Goal: Task Accomplishment & Management: Use online tool/utility

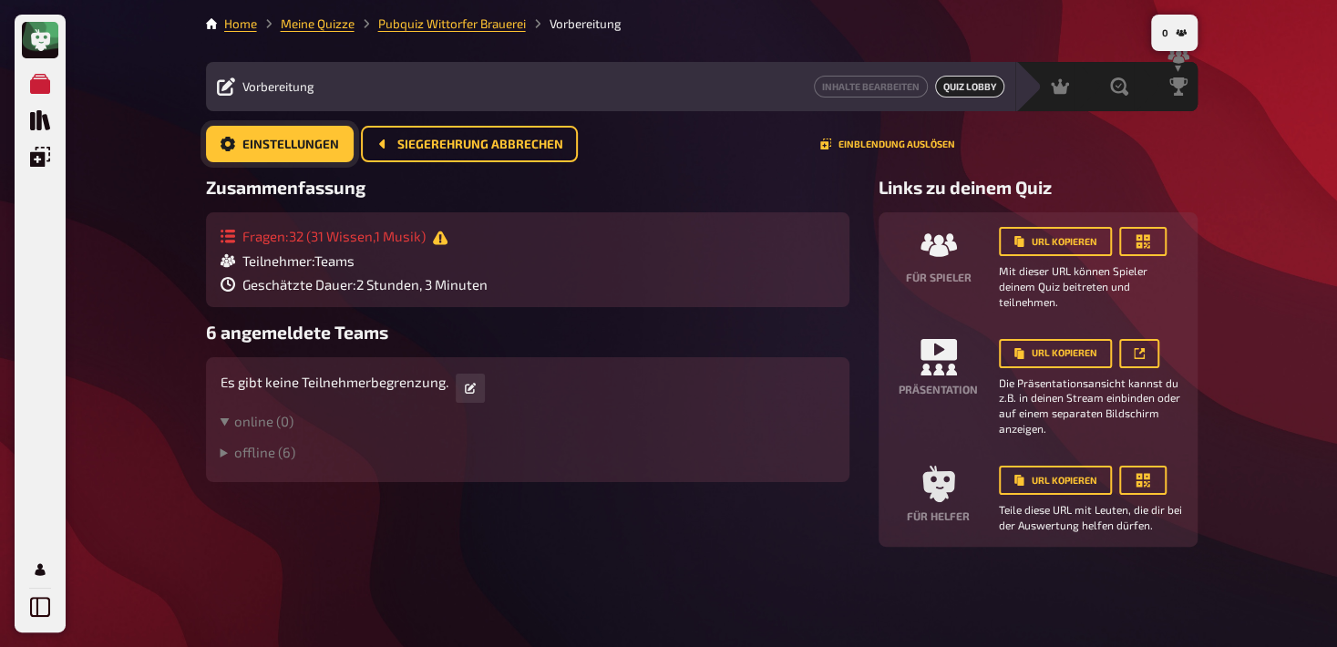
click at [278, 139] on span "Einstellungen" at bounding box center [291, 145] width 97 height 13
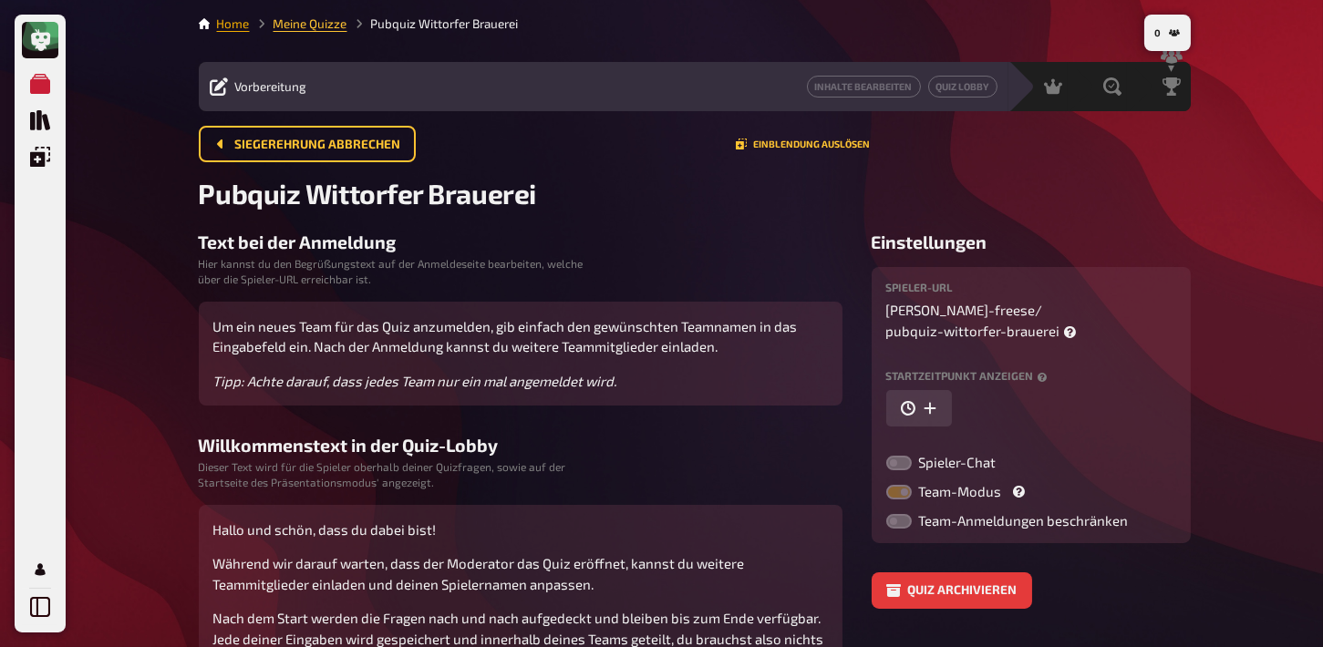
click at [233, 24] on link "Home" at bounding box center [233, 23] width 33 height 15
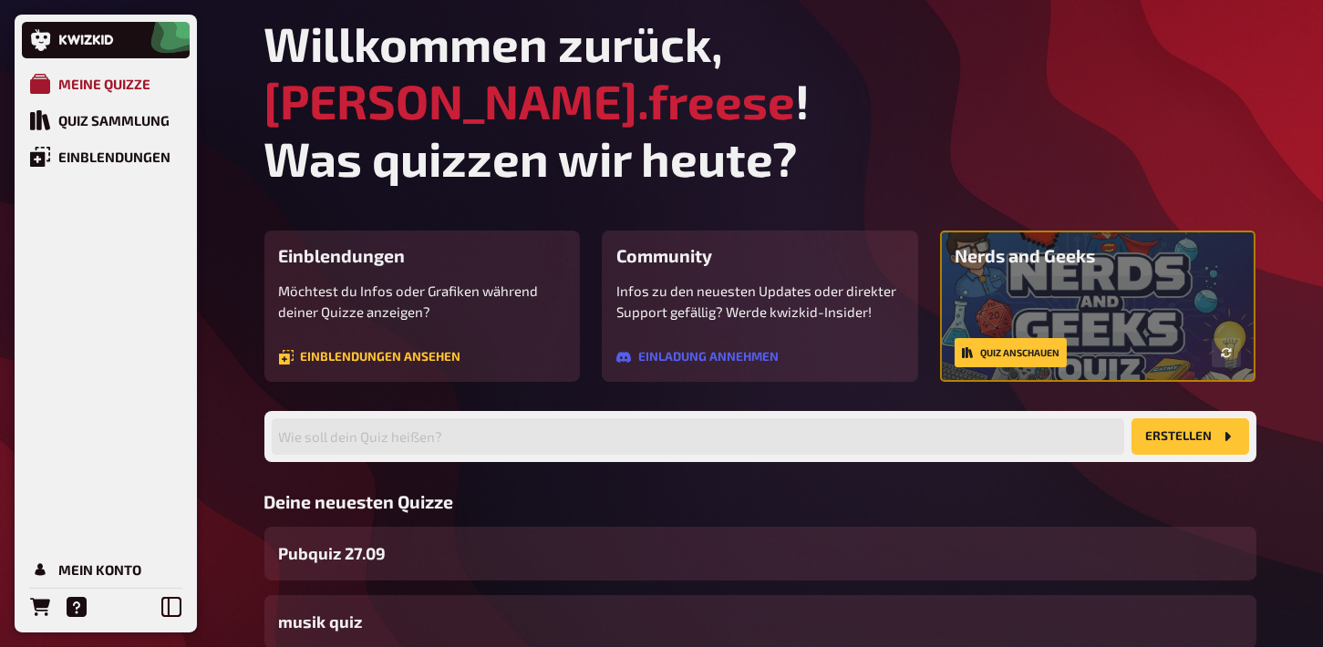
click at [106, 96] on link "Meine Quizze" at bounding box center [106, 84] width 168 height 36
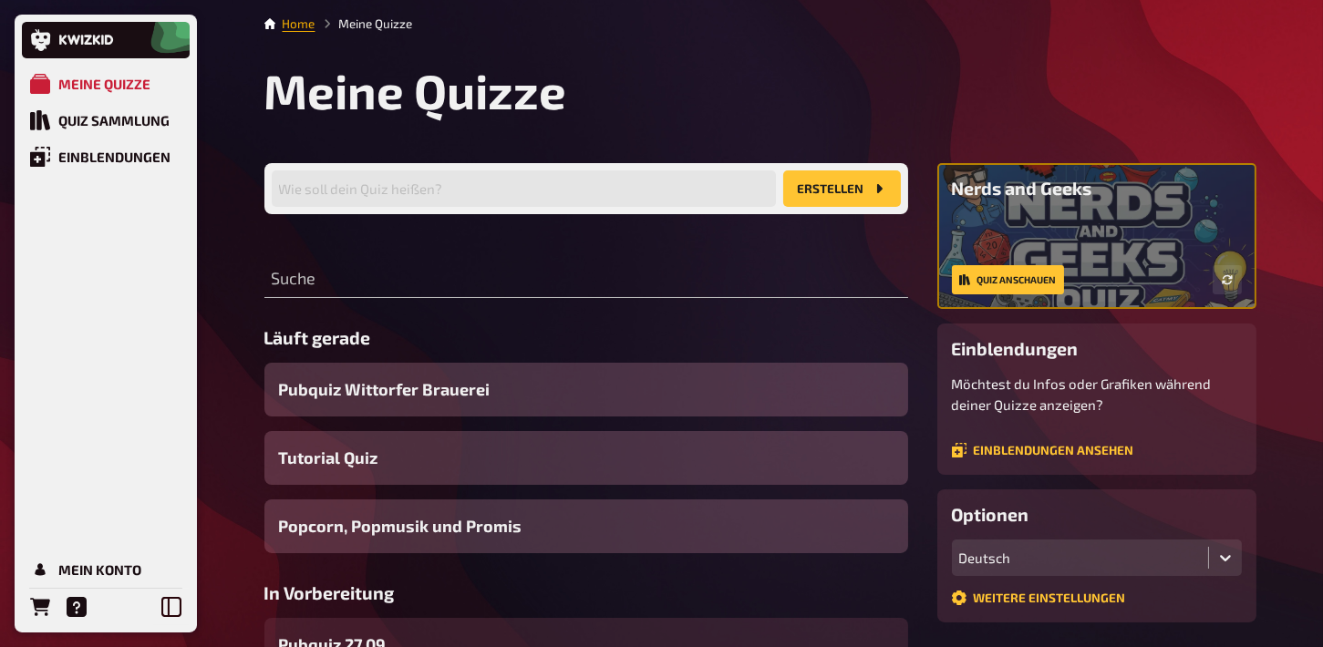
click at [298, 26] on link "Home" at bounding box center [299, 23] width 33 height 15
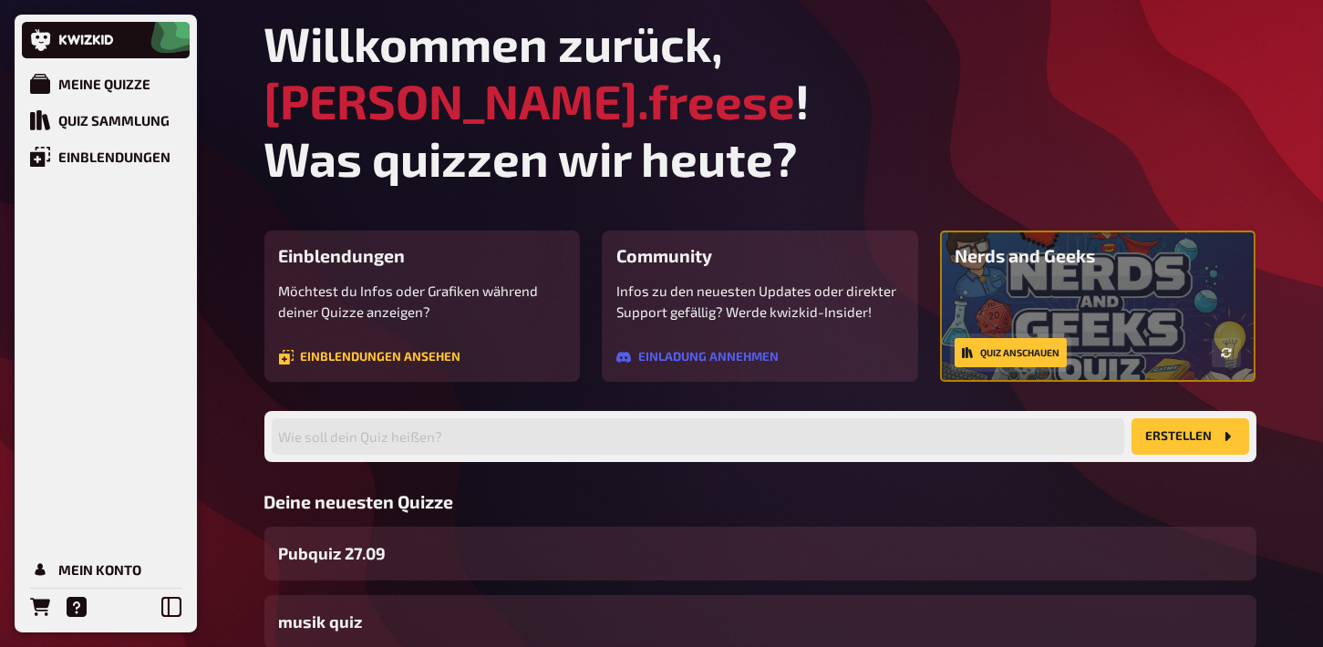
click at [1024, 338] on link "Quiz anschauen" at bounding box center [1011, 352] width 112 height 29
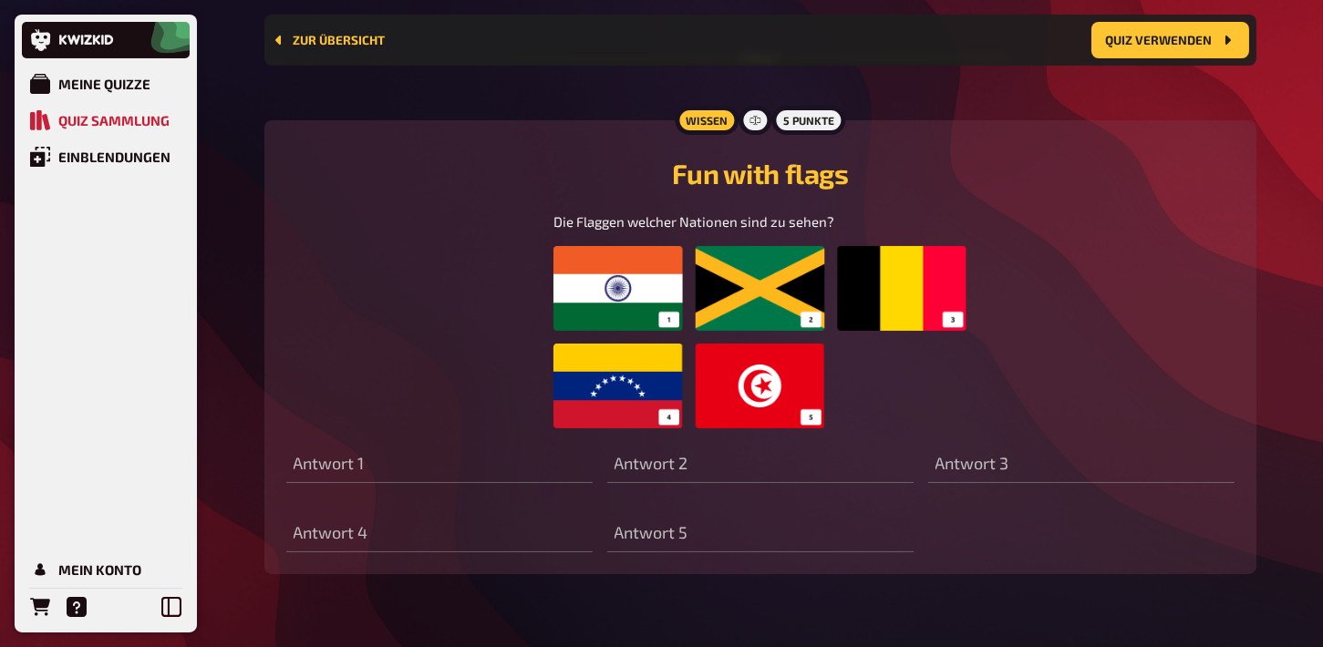
scroll to position [1059, 0]
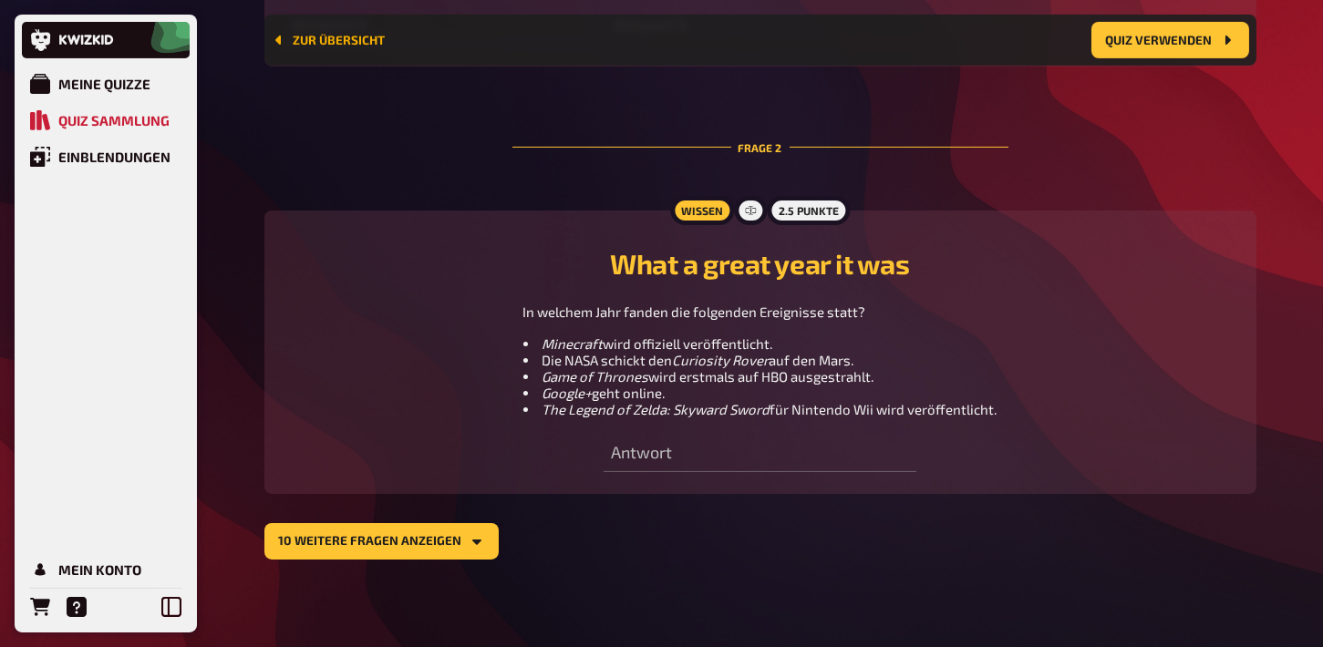
click at [315, 39] on link "Zur Übersicht" at bounding box center [329, 40] width 114 height 15
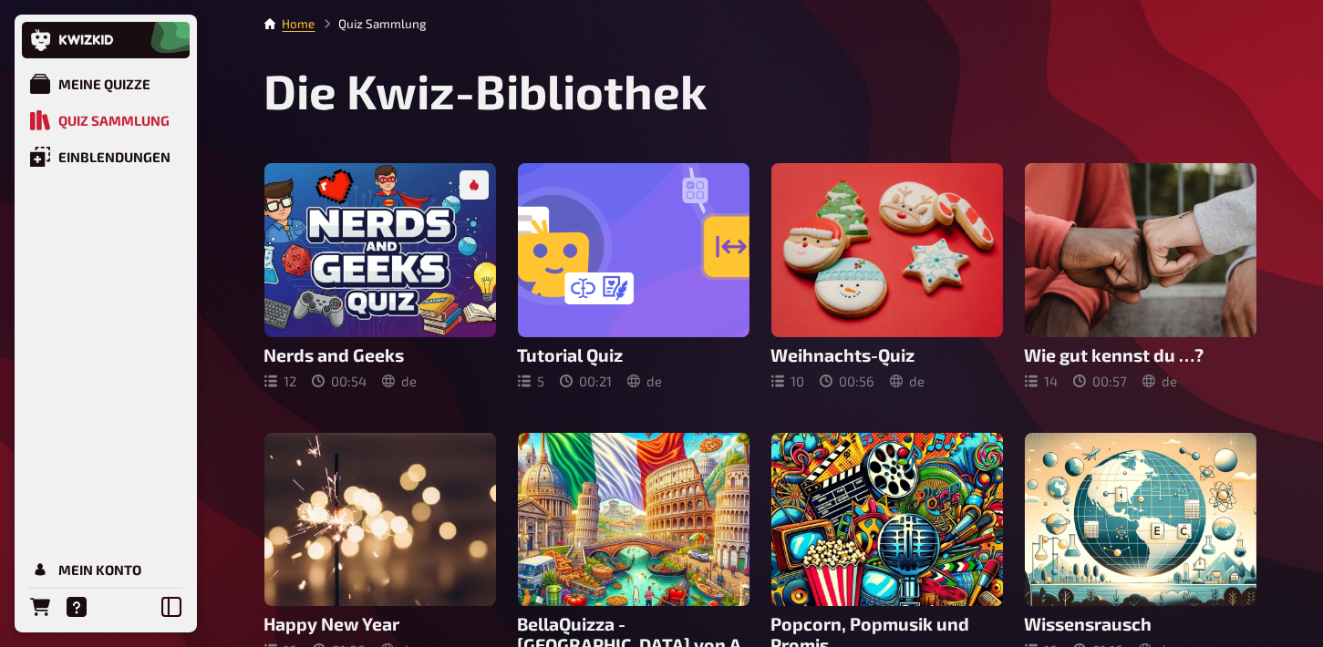
click at [303, 22] on link "Home" at bounding box center [299, 23] width 33 height 15
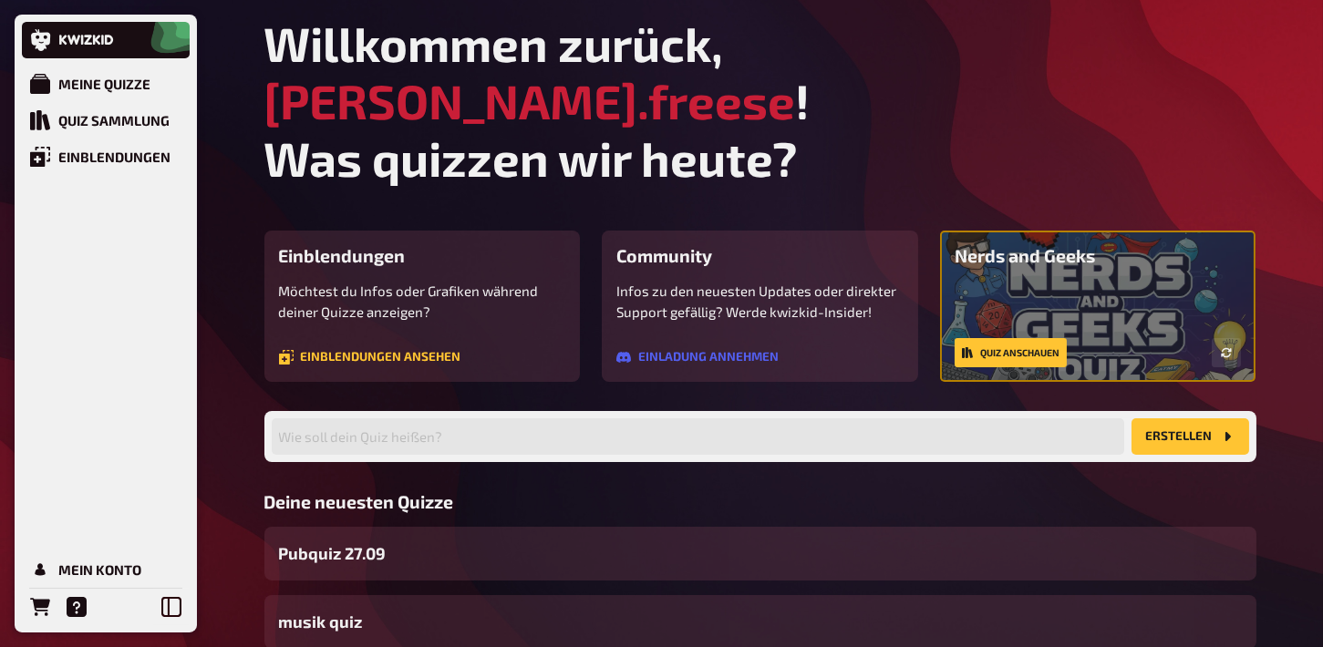
click at [237, 325] on div "Meine Quizze Quiz Sammlung Einblendungen Mein Konto Willkommen zurück, [PERSON_…" at bounding box center [661, 418] width 1323 height 836
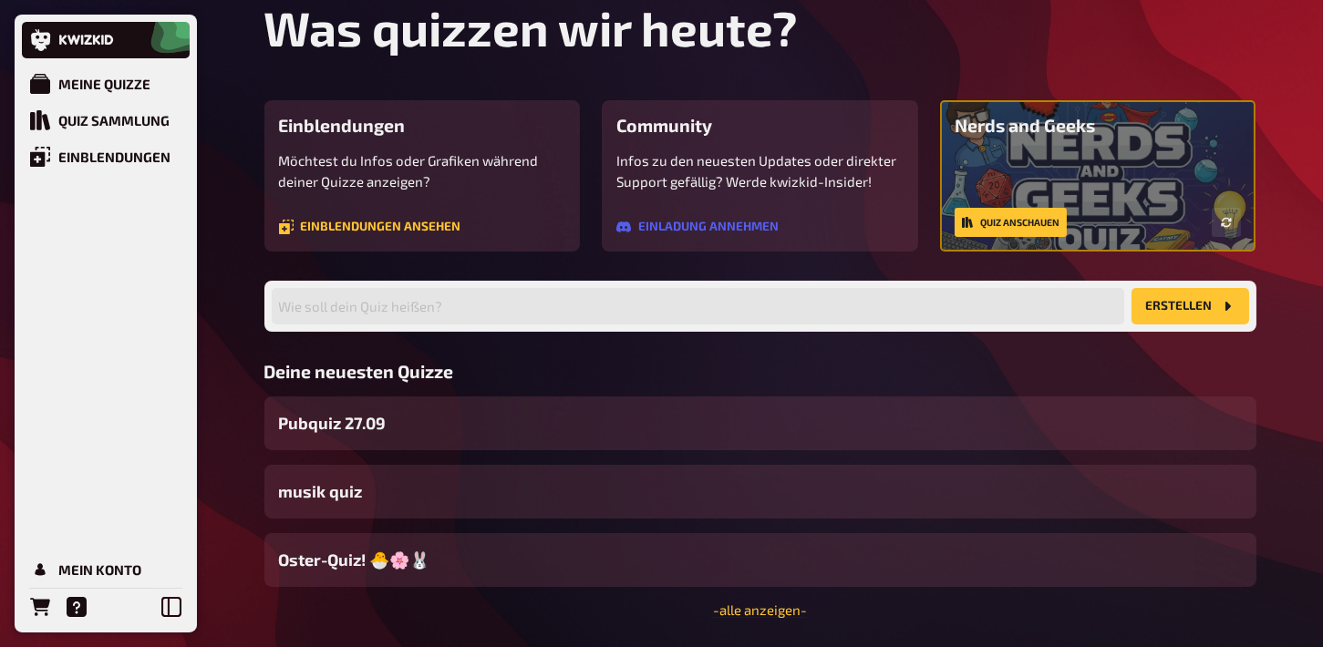
click at [36, 262] on div "Meine Quizze Quiz Sammlung Einblendungen Mein Konto" at bounding box center [106, 346] width 168 height 560
click at [86, 561] on link "Mein Konto" at bounding box center [106, 570] width 168 height 36
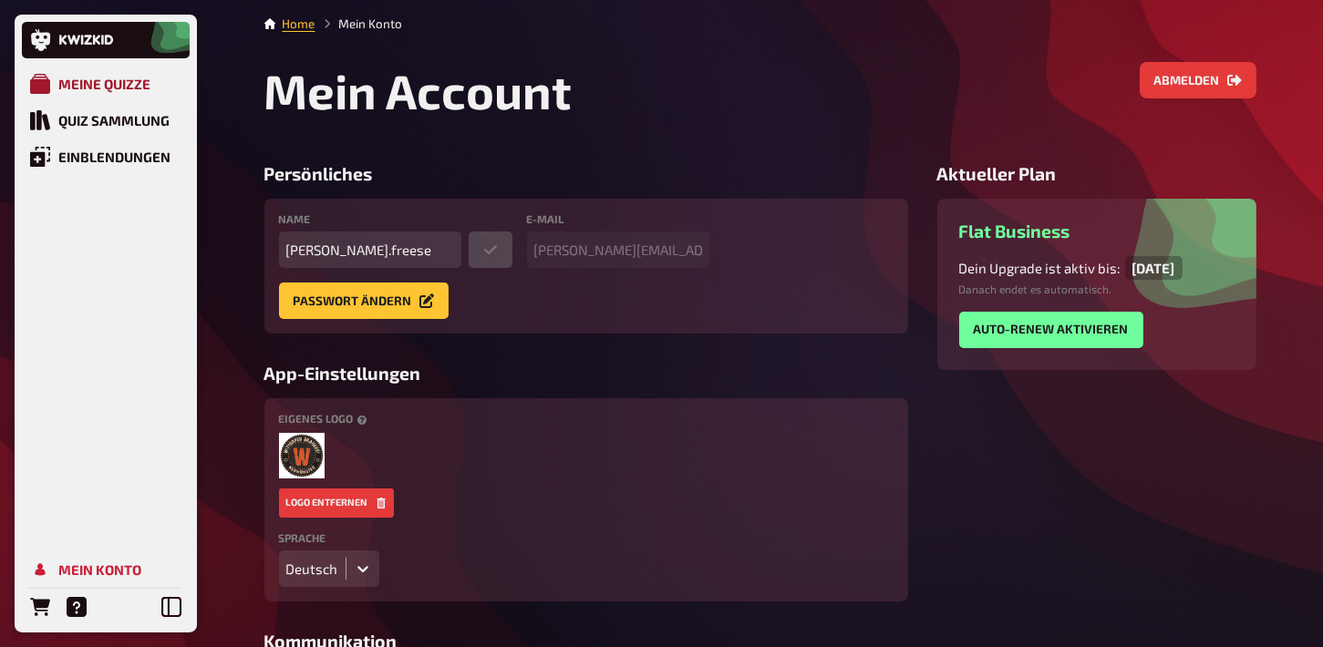
click at [146, 91] on div "Meine Quizze" at bounding box center [104, 84] width 92 height 16
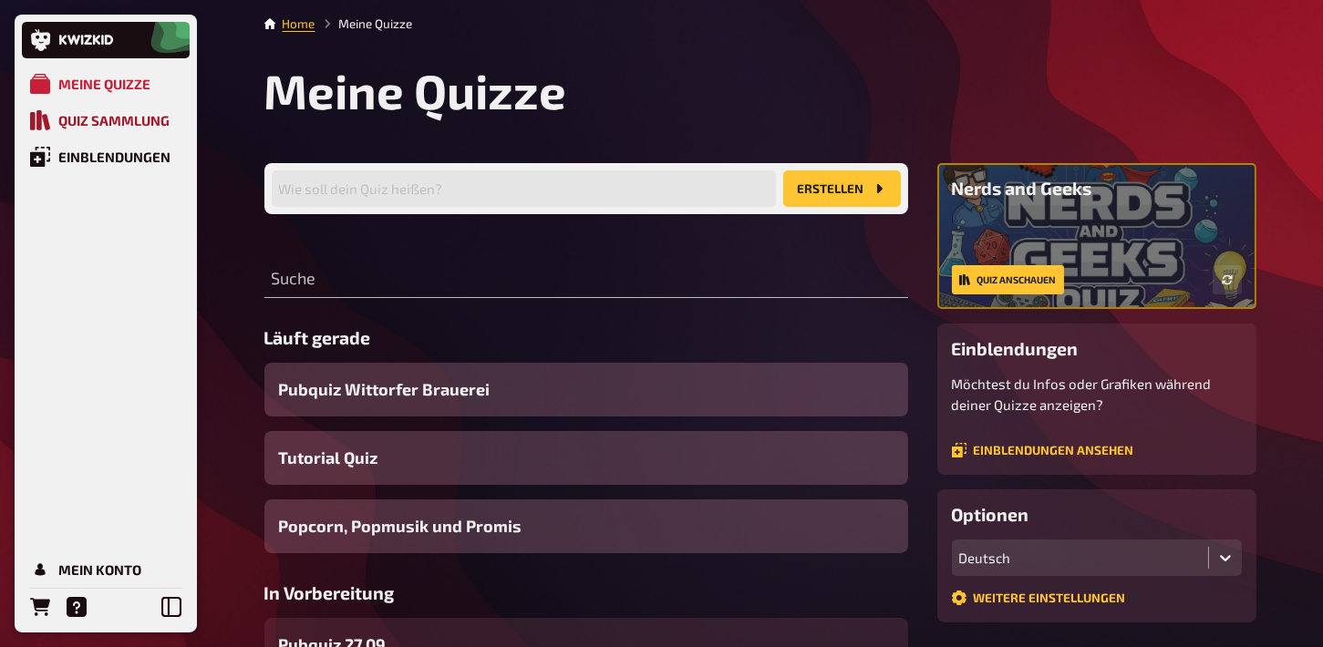
click at [128, 129] on link "Quiz Sammlung" at bounding box center [106, 120] width 168 height 36
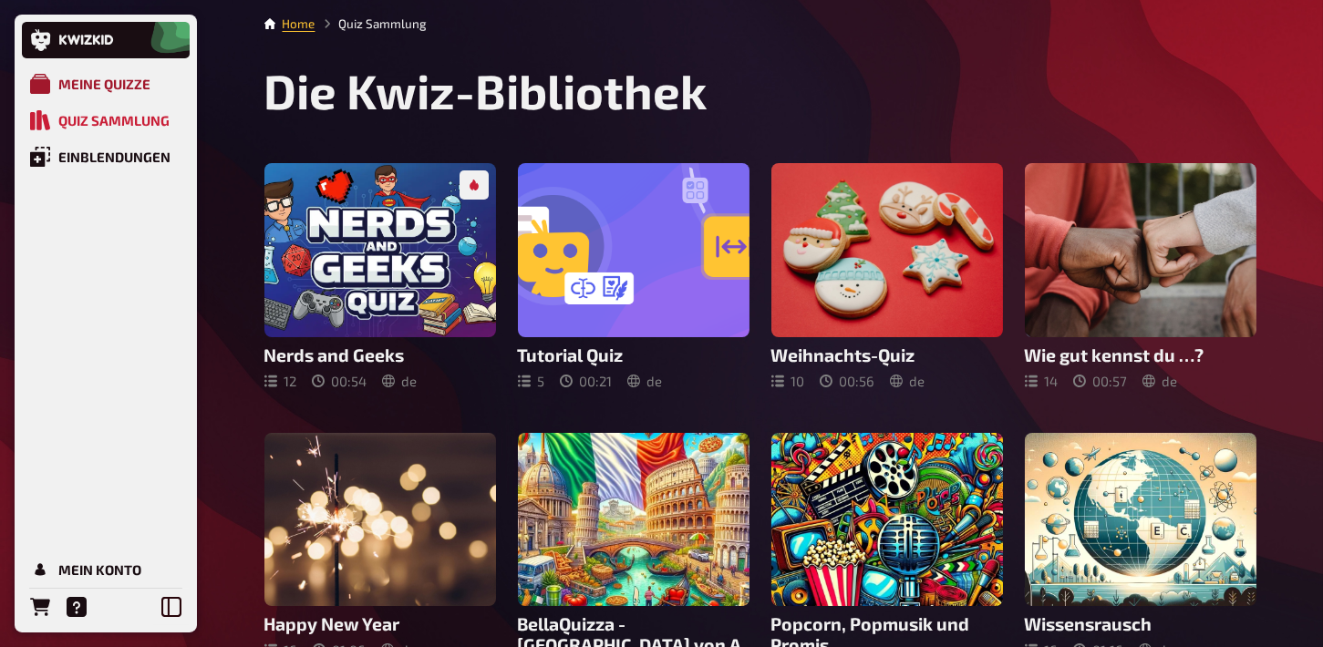
click at [116, 83] on div "Meine Quizze" at bounding box center [104, 84] width 92 height 16
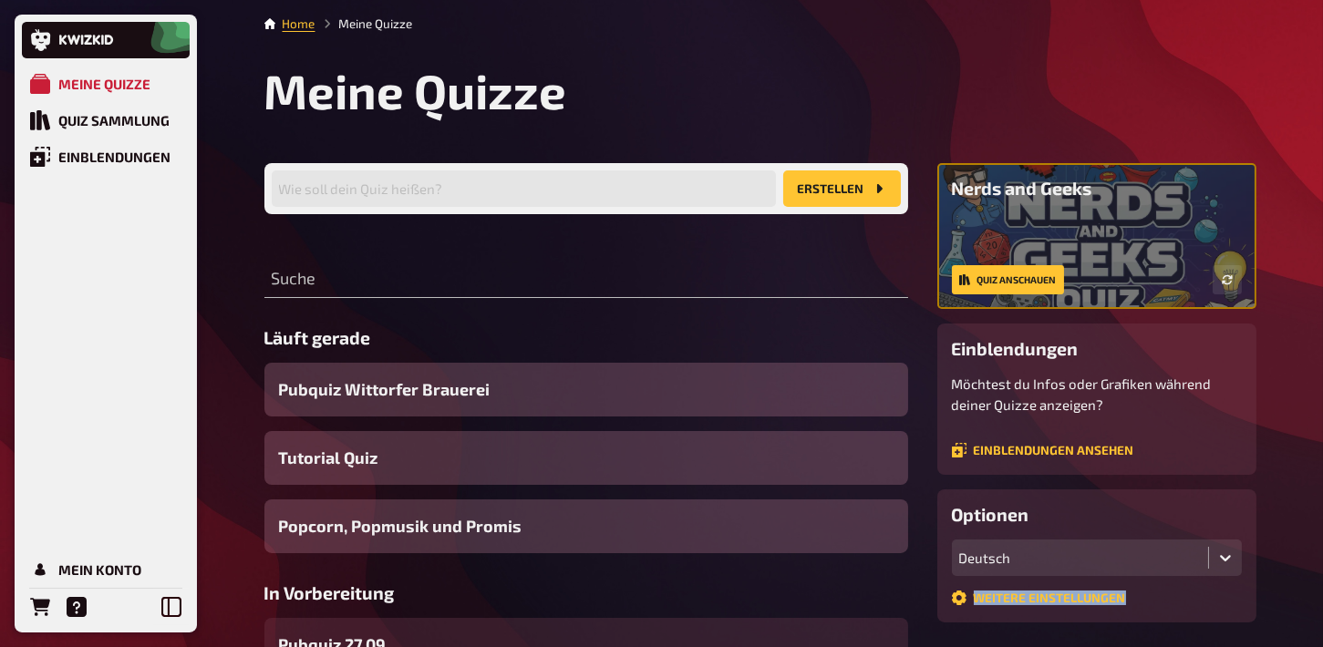
drag, startPoint x: 1289, startPoint y: 447, endPoint x: 1299, endPoint y: 500, distance: 53.8
click at [1299, 500] on div "Meine Quizze Quiz Sammlung Einblendungen Mein Konto Home Meine Quizze Meine Qui…" at bounding box center [661, 618] width 1323 height 1236
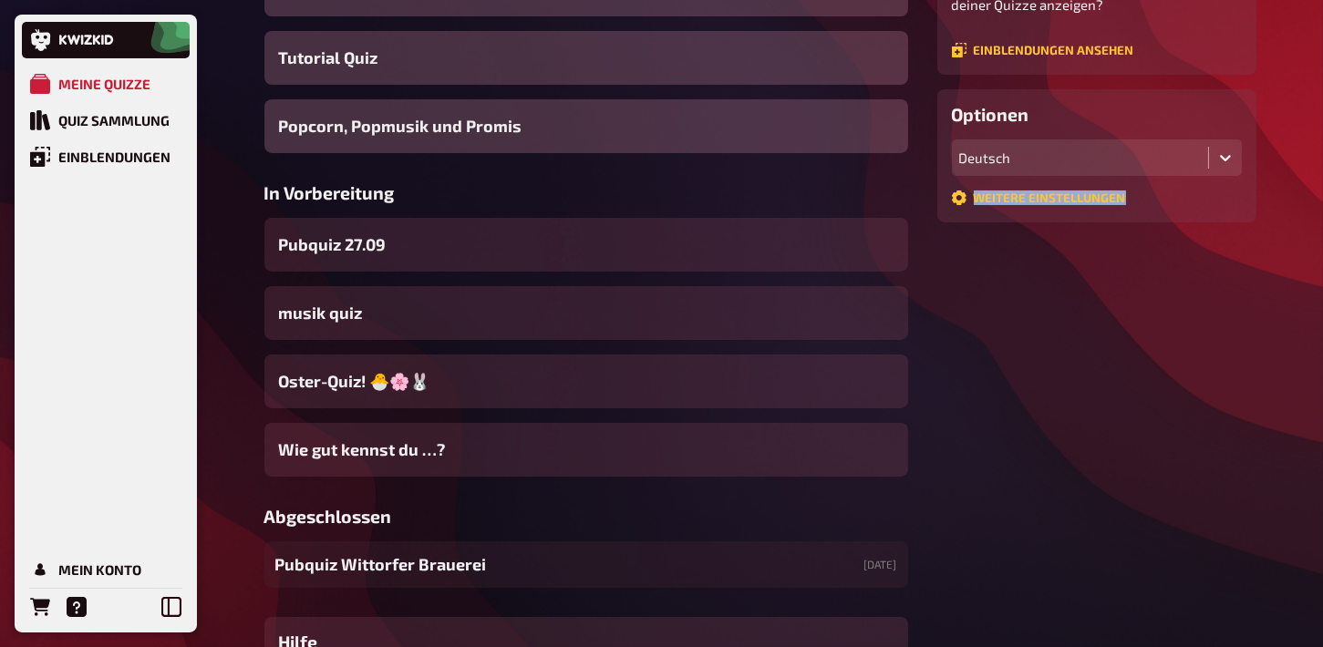
scroll to position [401, 0]
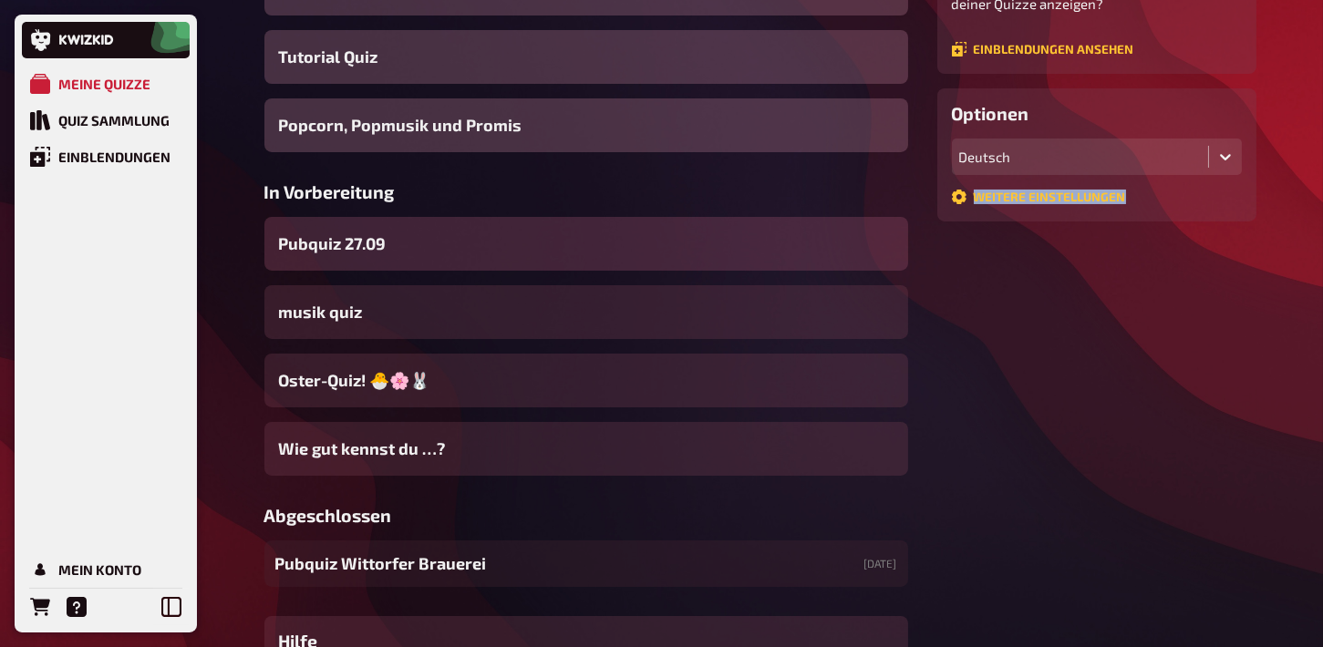
click at [820, 240] on div "Pubquiz 27.09" at bounding box center [586, 244] width 644 height 54
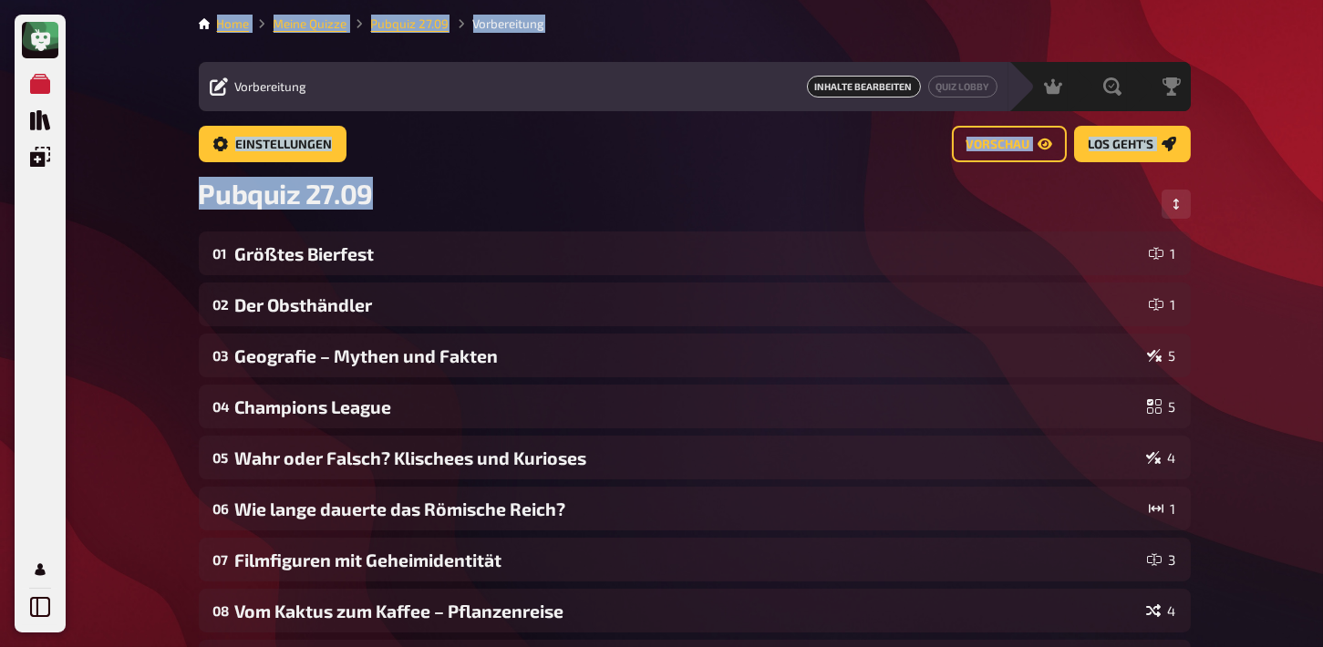
click at [721, 170] on div "Einstellungen Vorschau Los geht's" at bounding box center [695, 151] width 992 height 51
click at [680, 170] on div "Einstellungen Vorschau Los geht's" at bounding box center [695, 151] width 992 height 51
click at [925, 168] on div "Einstellungen Vorschau Los geht's" at bounding box center [695, 151] width 992 height 51
click at [1007, 145] on span "Vorschau" at bounding box center [998, 145] width 64 height 13
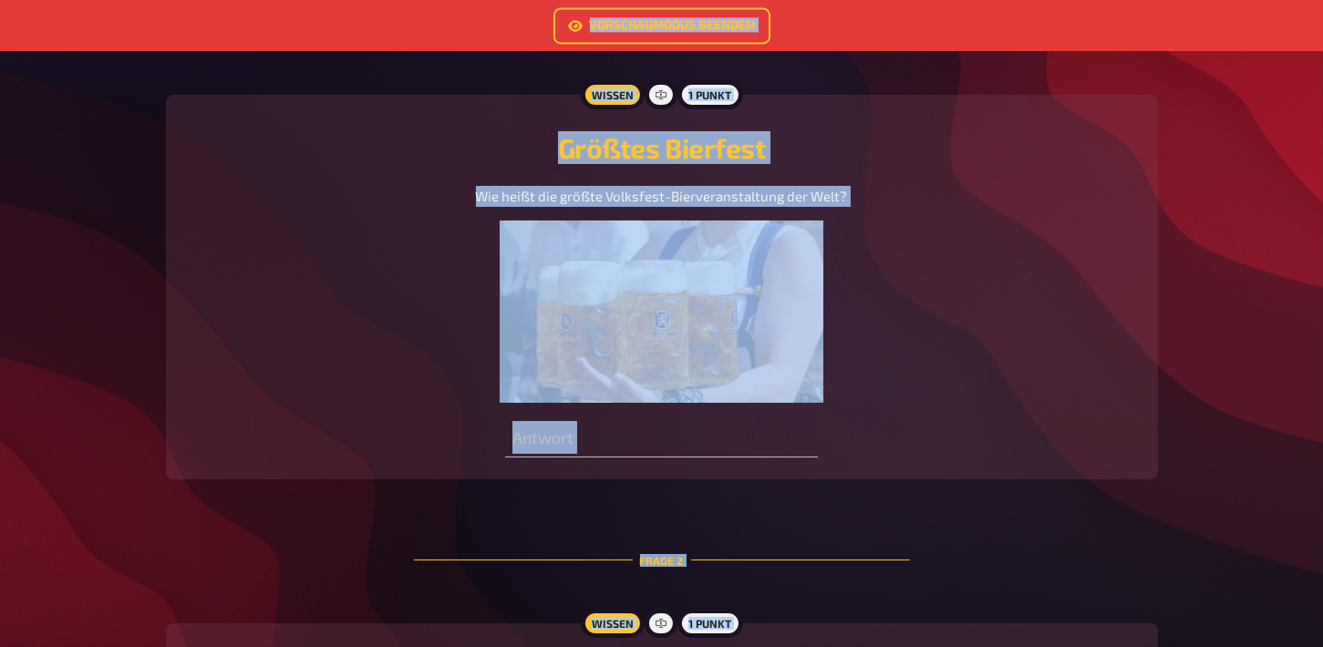
scroll to position [542, 0]
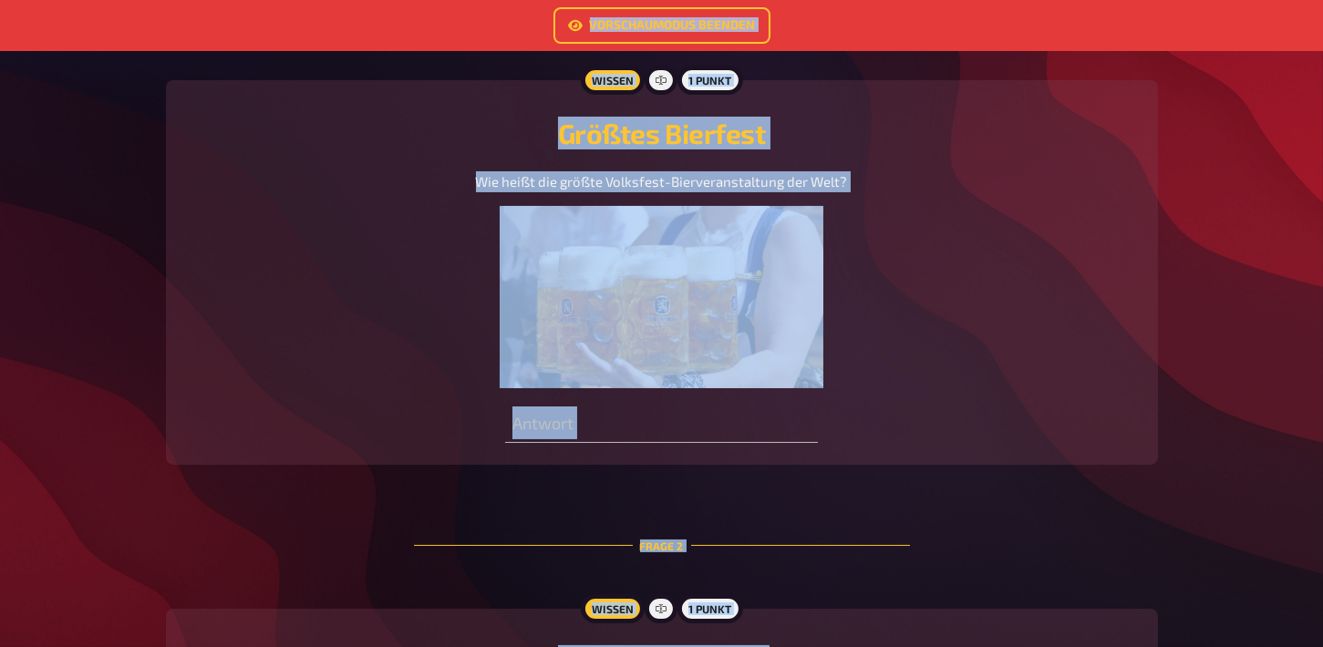
click at [963, 347] on div "Wie heißt die größte Volksfest-Bierveranstaltung der Welt?" at bounding box center [662, 279] width 948 height 217
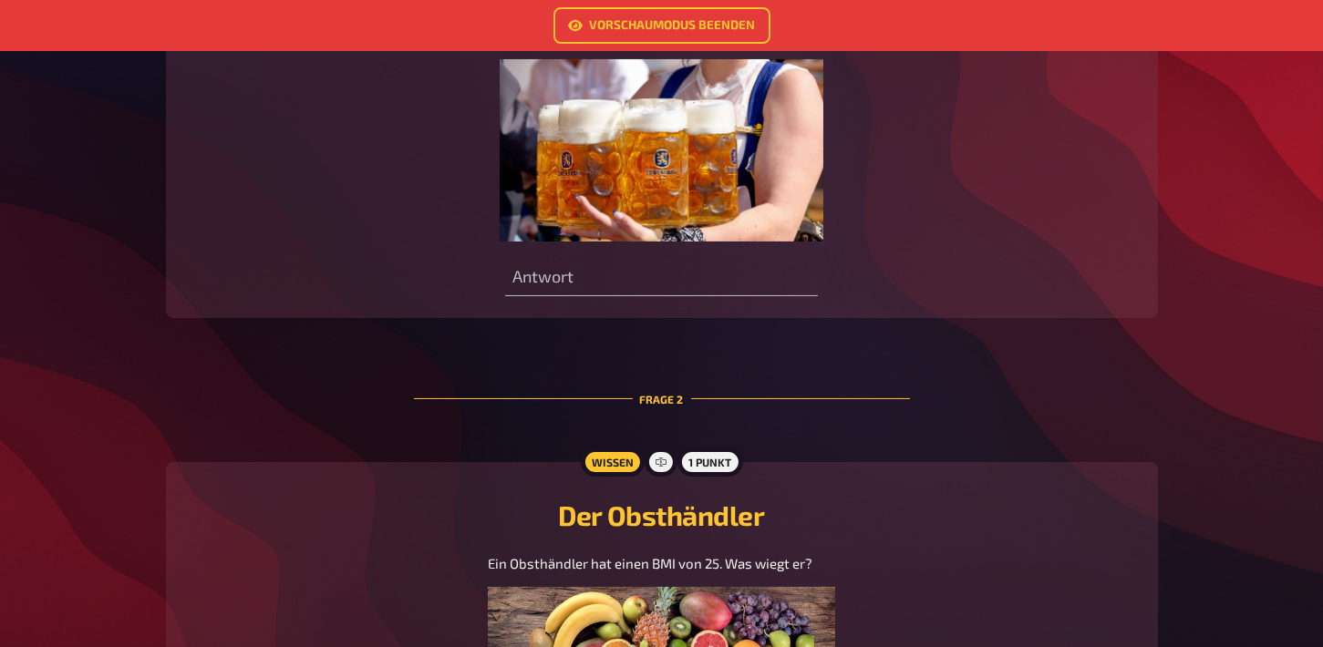
scroll to position [0, 0]
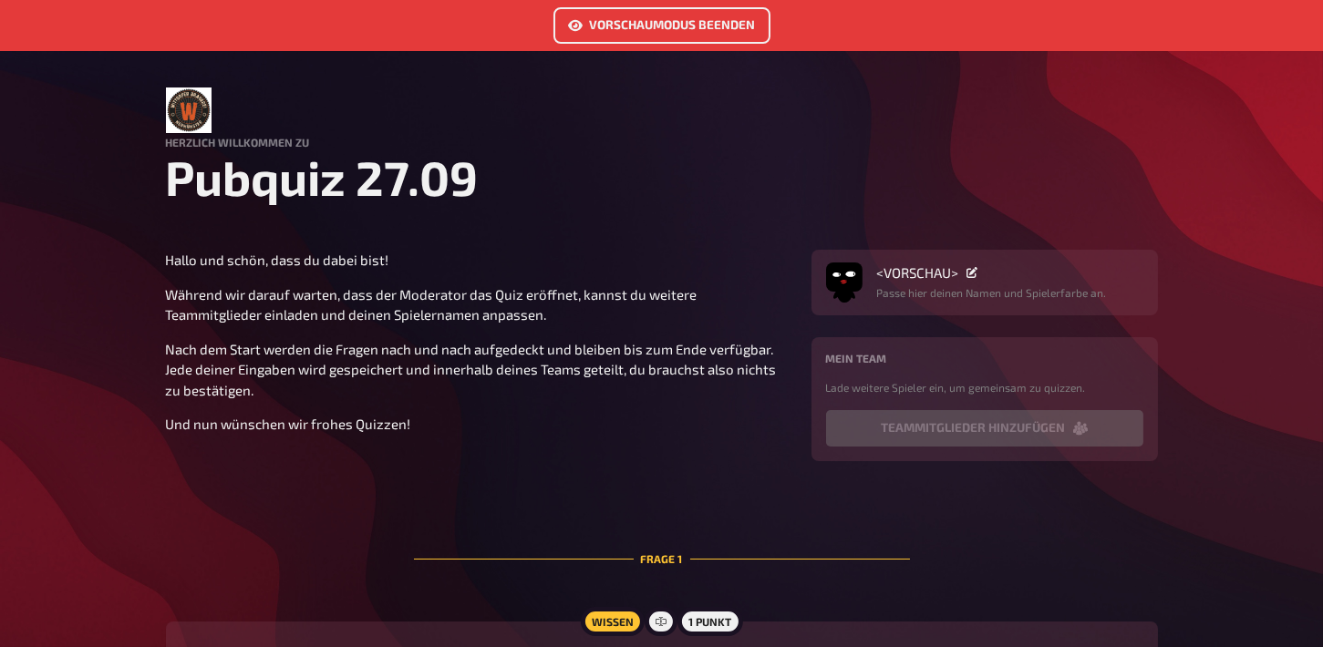
click at [668, 29] on link "Vorschaumodus beenden" at bounding box center [661, 25] width 217 height 36
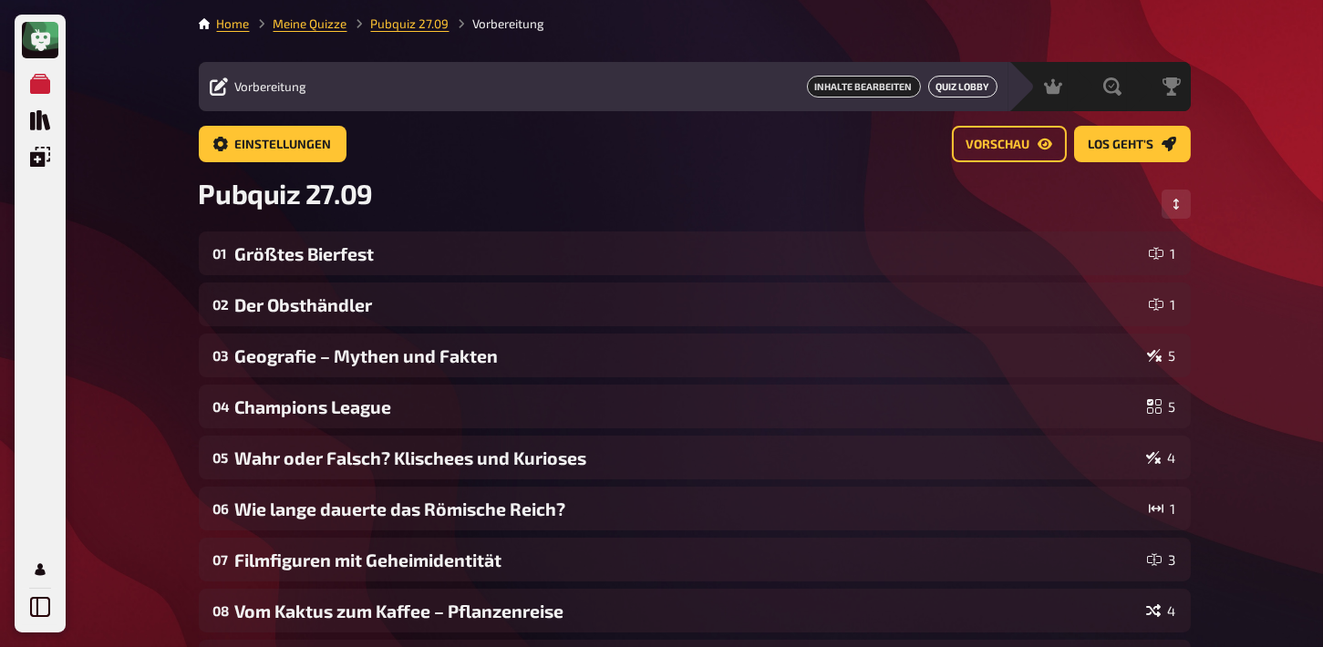
click at [950, 84] on link "Quiz Lobby" at bounding box center [962, 87] width 69 height 22
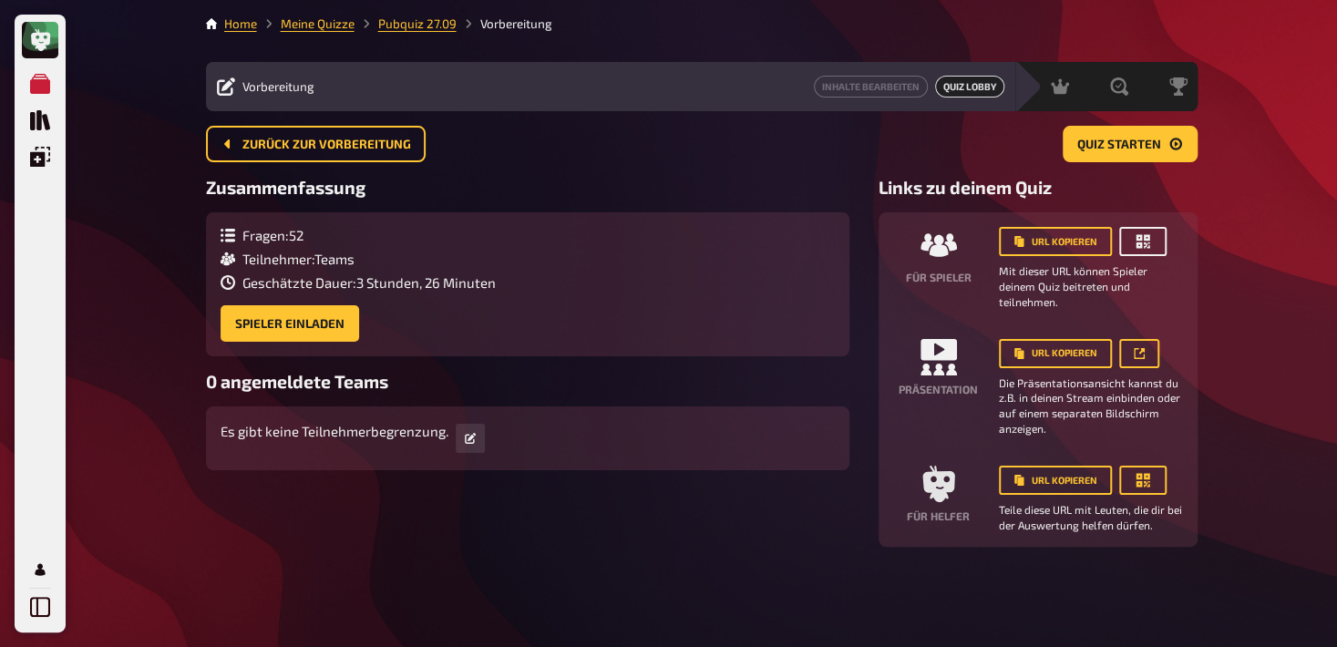
click at [1145, 237] on icon "button" at bounding box center [1143, 241] width 18 height 18
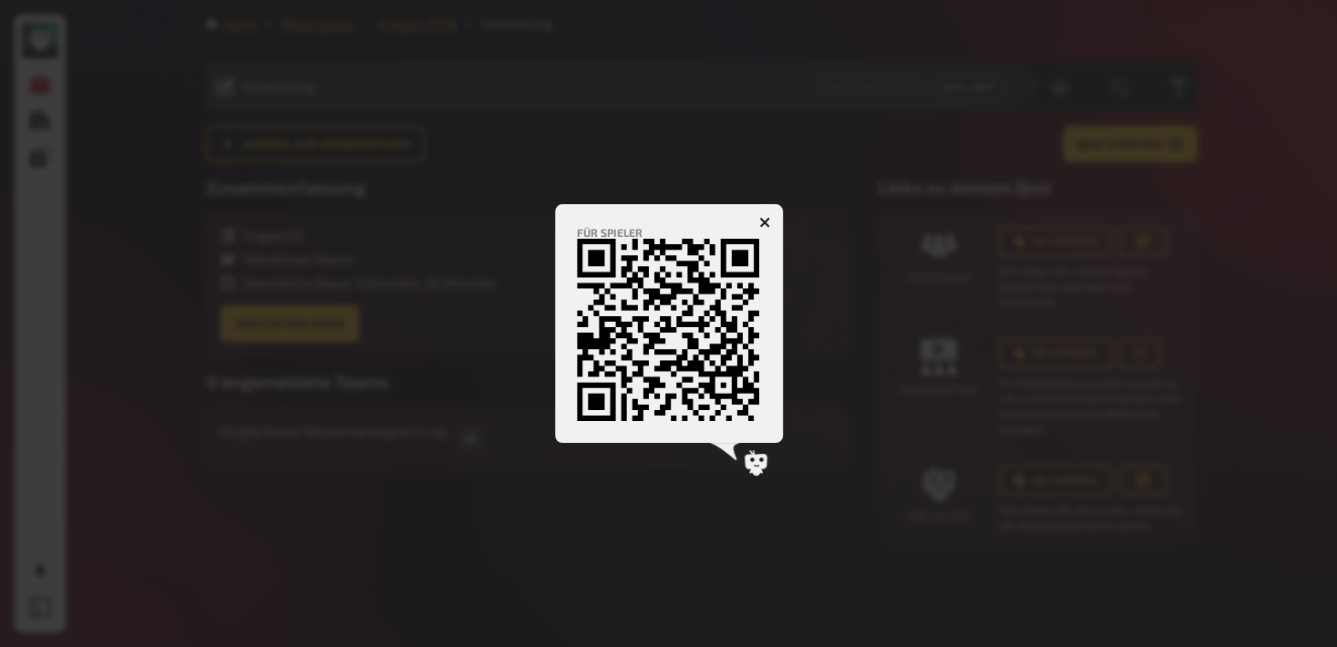
click at [765, 225] on icon "button" at bounding box center [764, 222] width 11 height 11
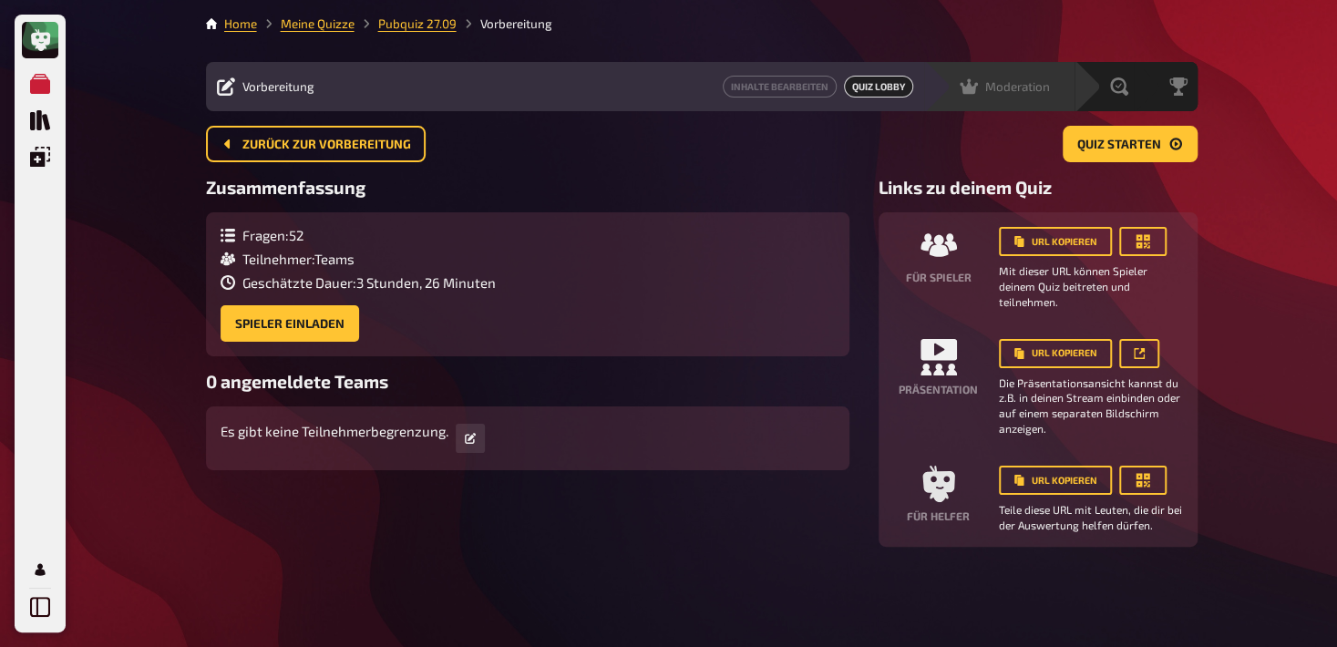
click at [1038, 90] on span "Moderation" at bounding box center [1018, 86] width 65 height 15
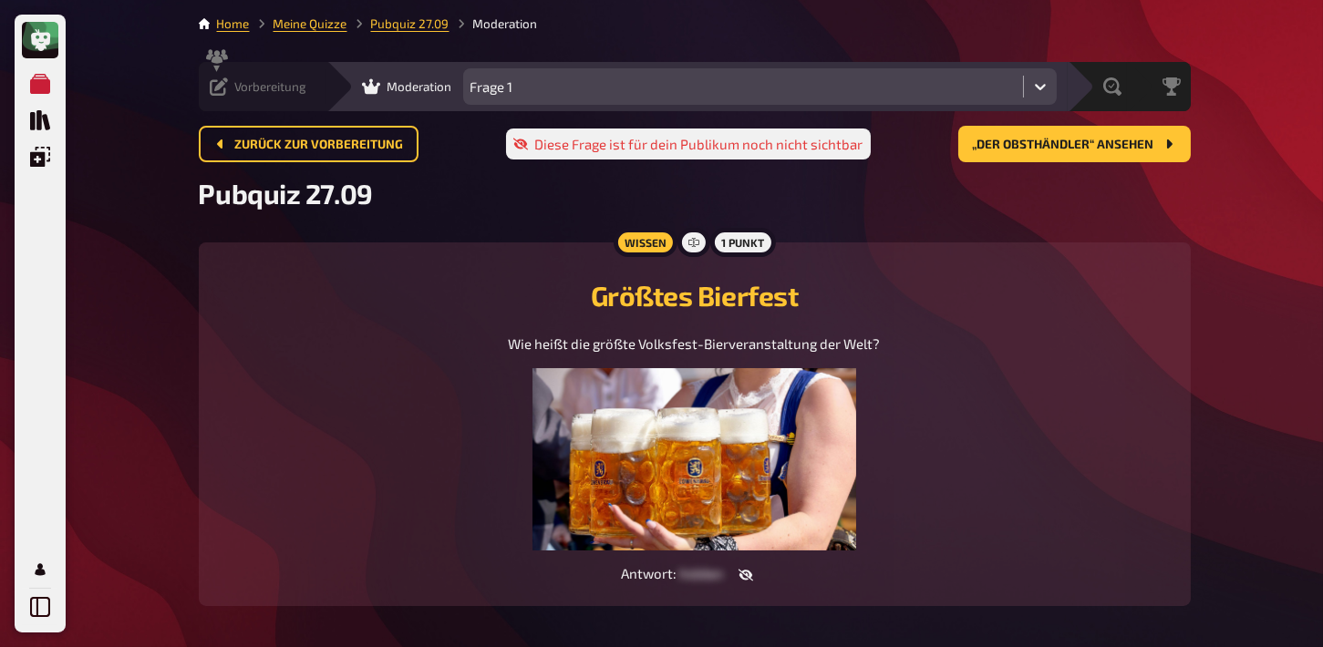
click at [225, 88] on icon at bounding box center [219, 86] width 18 height 18
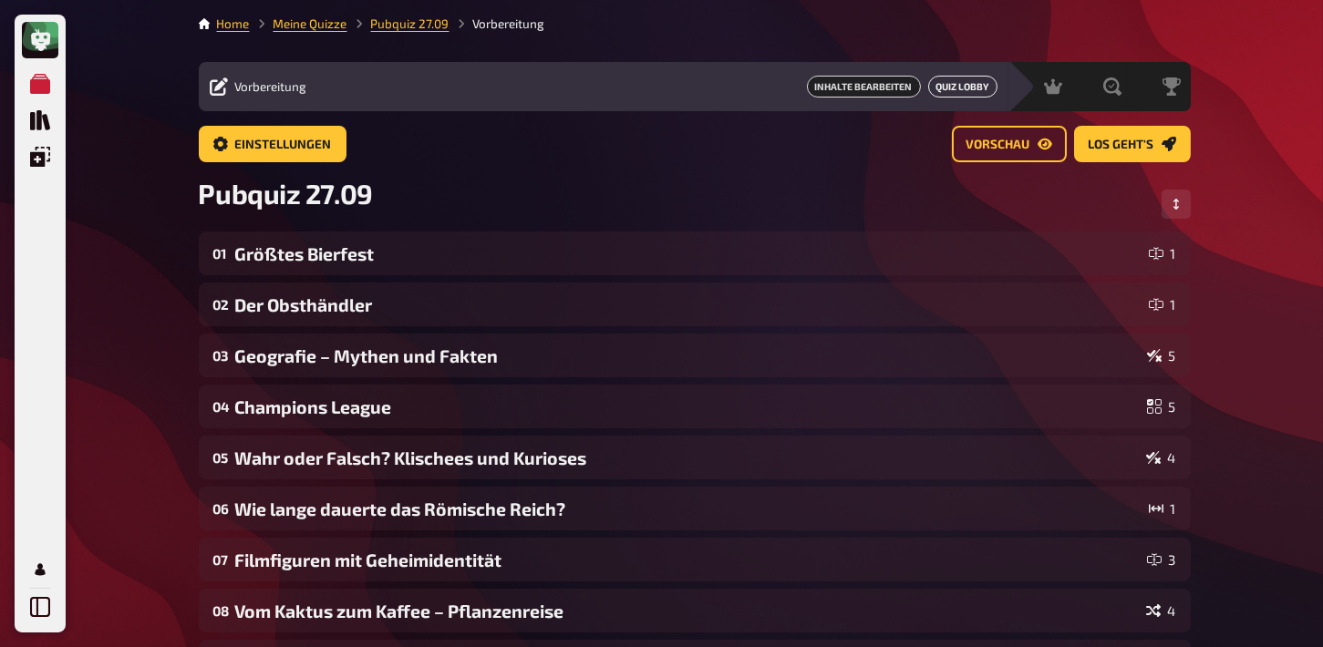
click at [966, 90] on link "Quiz Lobby" at bounding box center [962, 87] width 69 height 22
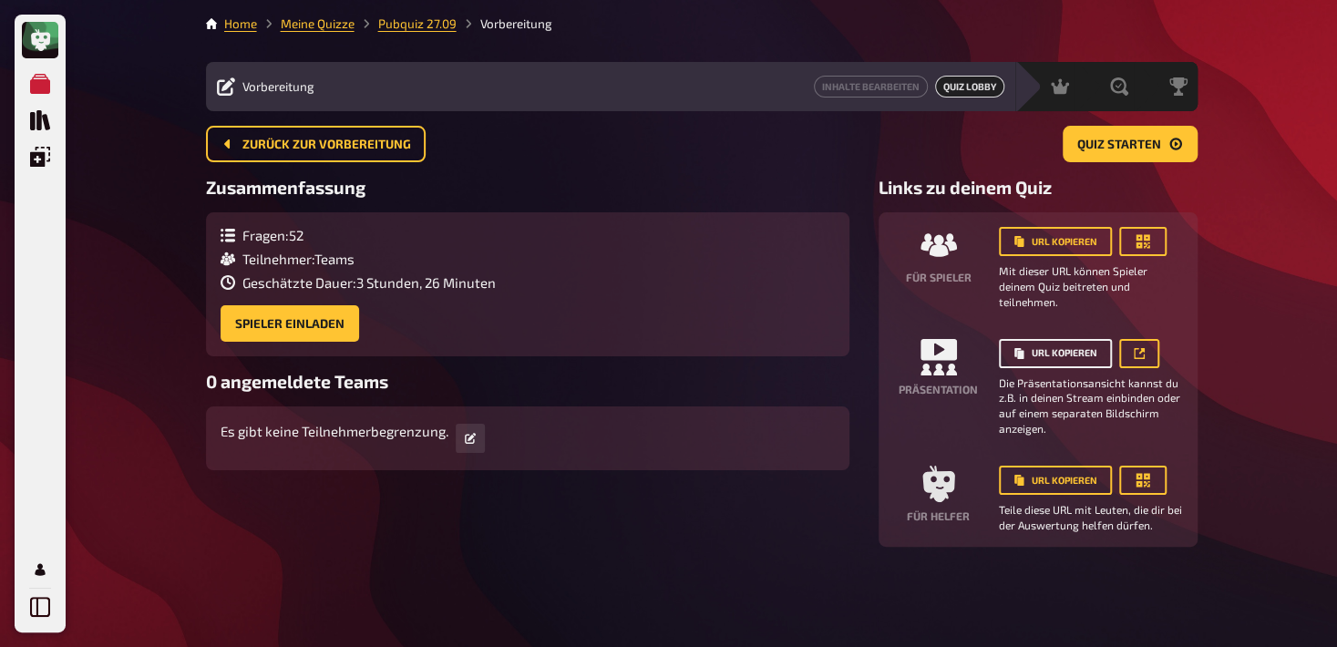
click at [1090, 353] on button "URL kopieren" at bounding box center [1055, 353] width 113 height 29
click at [510, 488] on div "Zusammenfassung Fragen : 52 Teilnehmer : Teams Geschätzte Dauer : 3 Stunden, 26…" at bounding box center [528, 362] width 644 height 370
click at [900, 86] on link "Inhalte Bearbeiten" at bounding box center [871, 87] width 114 height 22
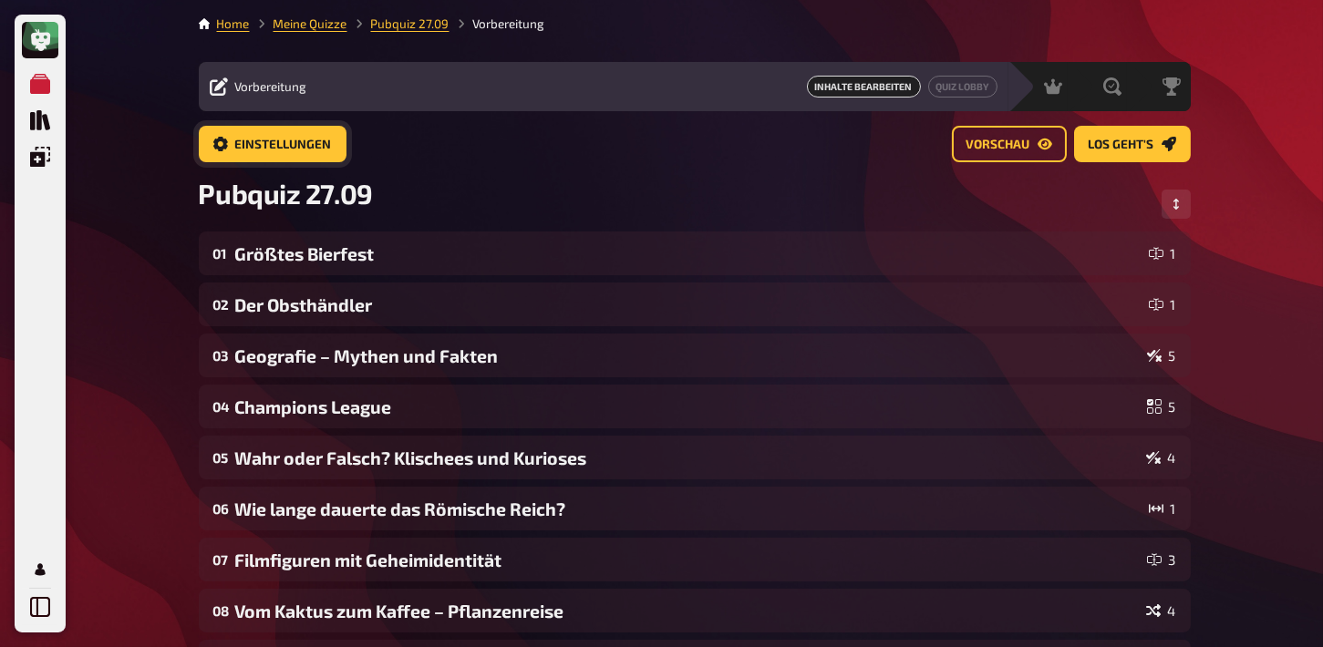
click at [305, 151] on span "Einstellungen" at bounding box center [283, 145] width 97 height 13
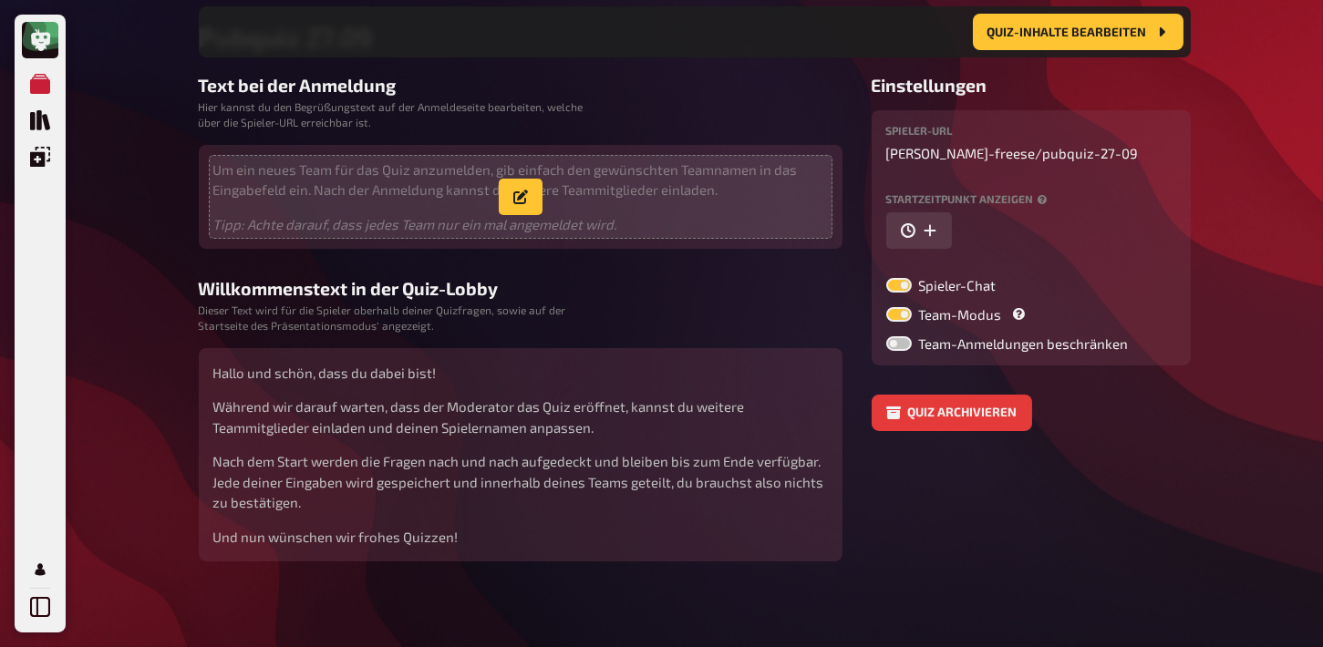
scroll to position [172, 0]
click at [524, 192] on icon "button" at bounding box center [520, 196] width 15 height 15
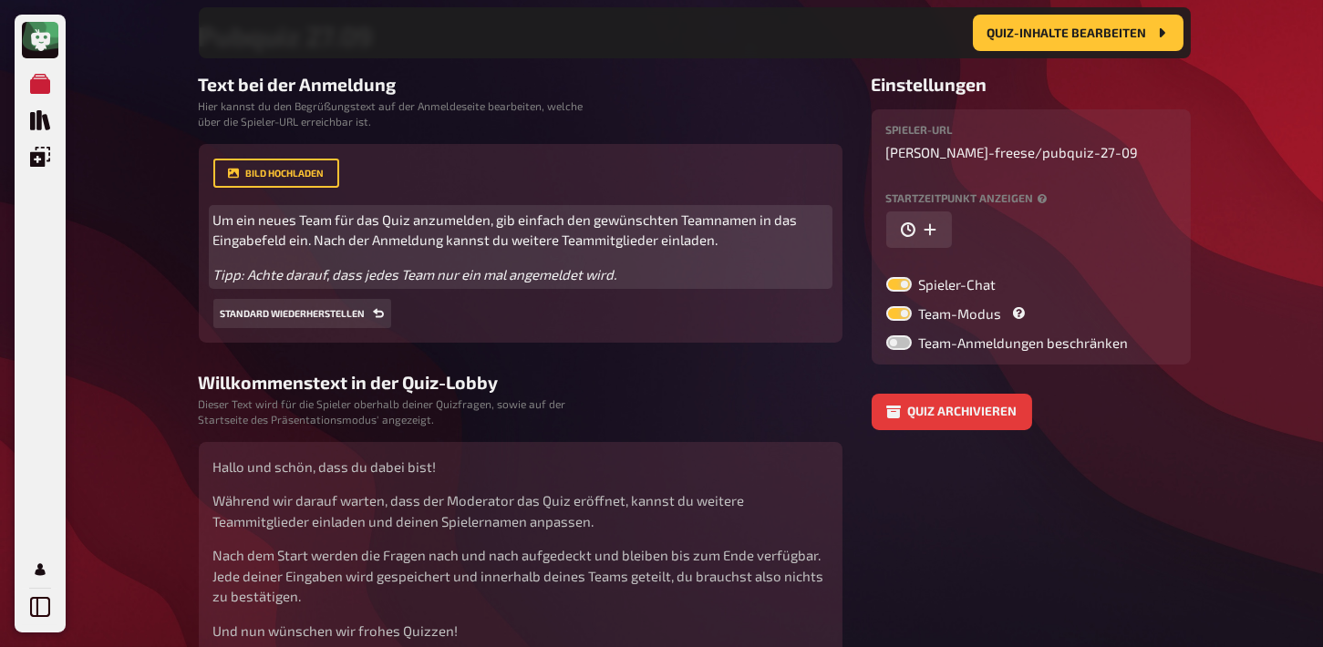
click at [633, 271] on p "Tipp: Achte darauf, dass jedes Team nur ein mal angemeldet wird." at bounding box center [520, 274] width 614 height 21
click at [738, 243] on p "Um ein neues Team für das Quiz anzumelden, gib einfach den gewünschten Teamname…" at bounding box center [520, 230] width 614 height 41
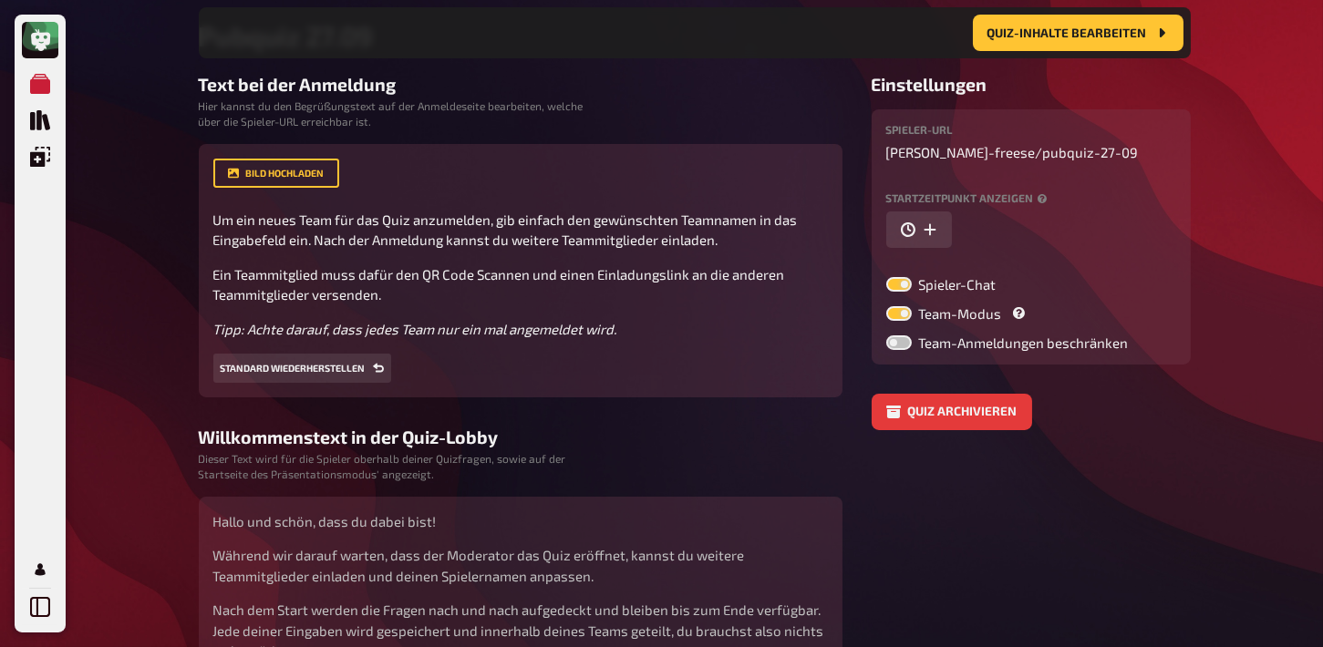
click at [639, 377] on div "Bild hochladen Um ein neues Team für das Quiz anzumelden, gib einfach den gewün…" at bounding box center [520, 271] width 614 height 225
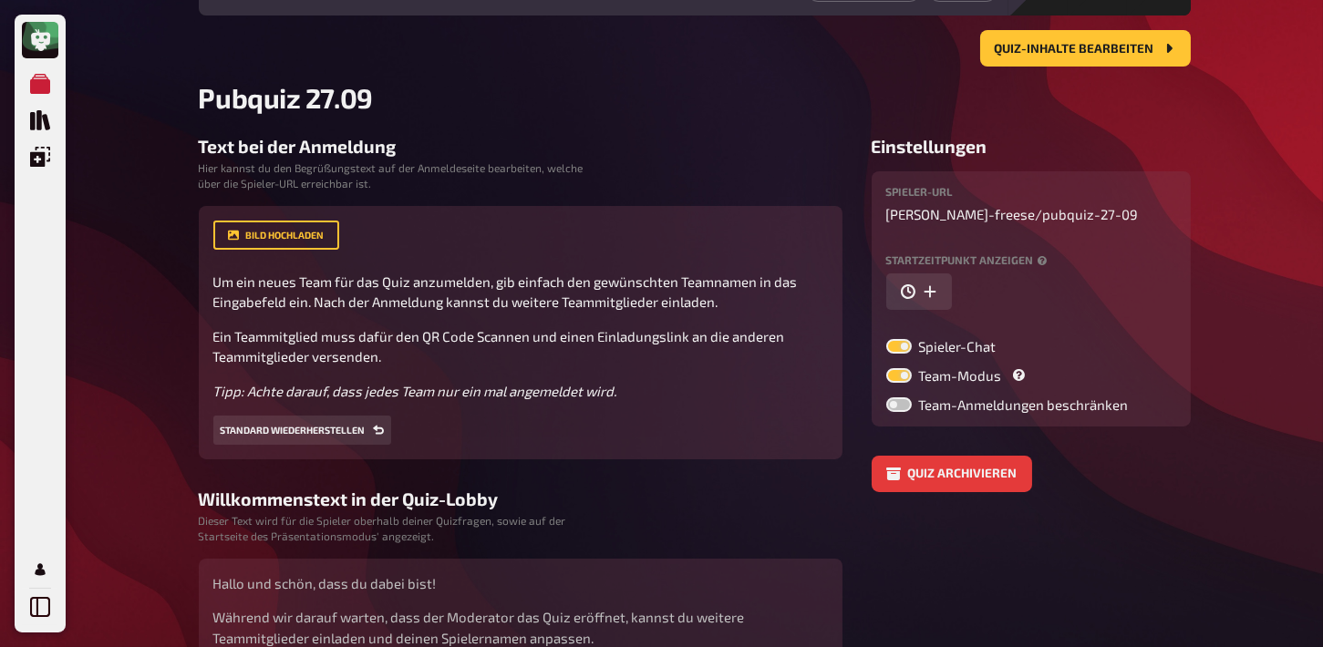
scroll to position [0, 0]
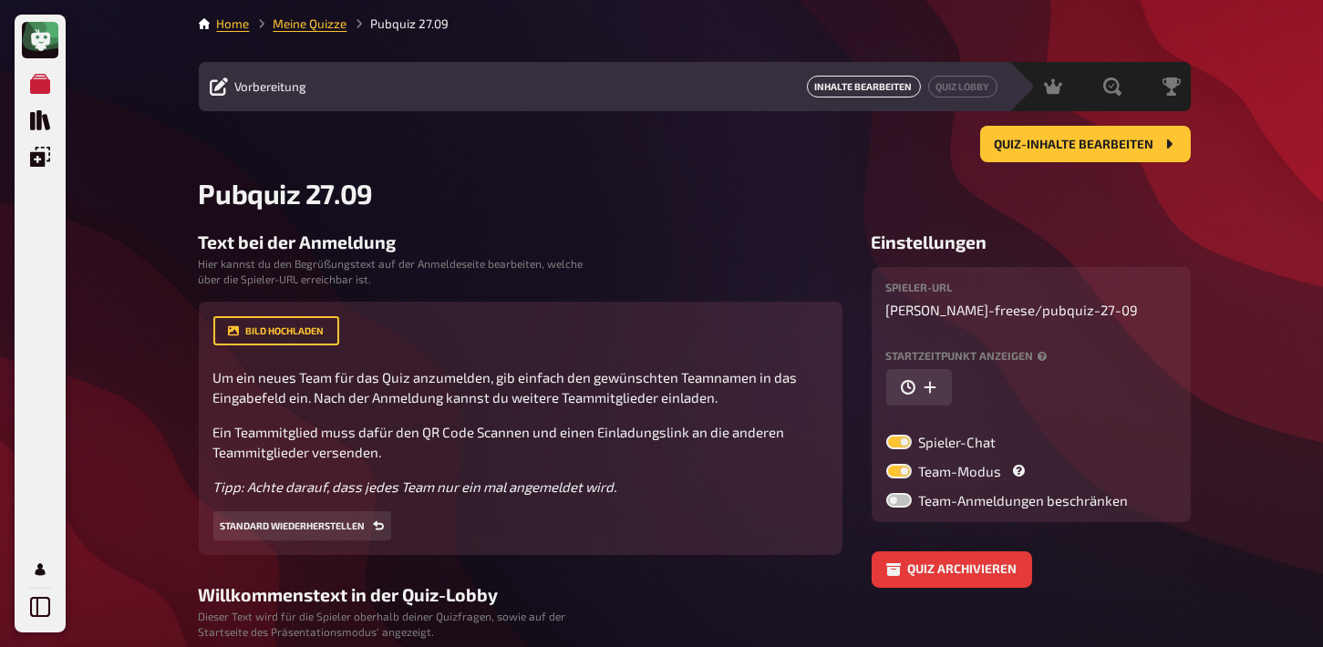
click at [836, 85] on link "Inhalte Bearbeiten" at bounding box center [864, 87] width 114 height 22
